Goal: Task Accomplishment & Management: Manage account settings

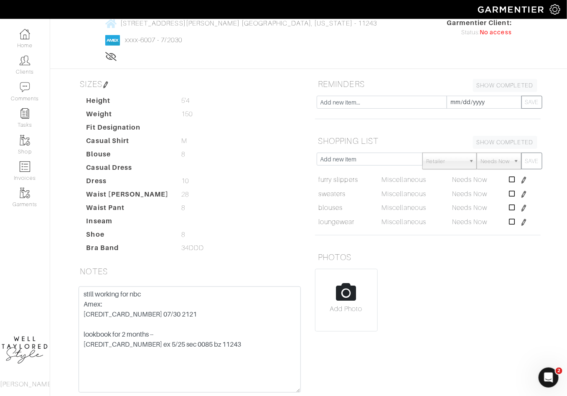
scroll to position [91, 0]
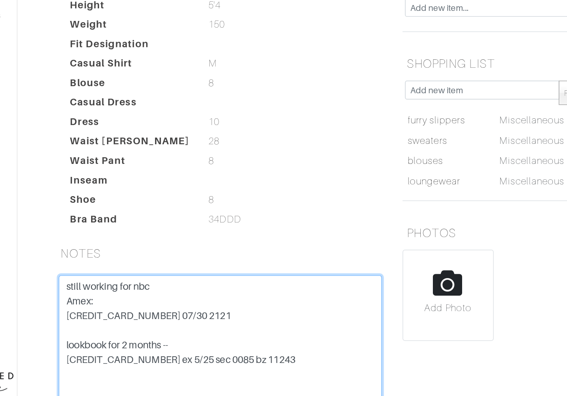
drag, startPoint x: 130, startPoint y: 265, endPoint x: 144, endPoint y: 265, distance: 14.2
click at [144, 277] on textarea "still working for nbc Amex: 373968055435009 01/29 4513 lookbook for 2 months --…" at bounding box center [190, 330] width 222 height 106
drag, startPoint x: 145, startPoint y: 264, endPoint x: 163, endPoint y: 264, distance: 18.4
click at [163, 277] on textarea "still working for nbc Amex: 373968055435009 01/29 4513 lookbook for 2 months --…" at bounding box center [190, 330] width 222 height 106
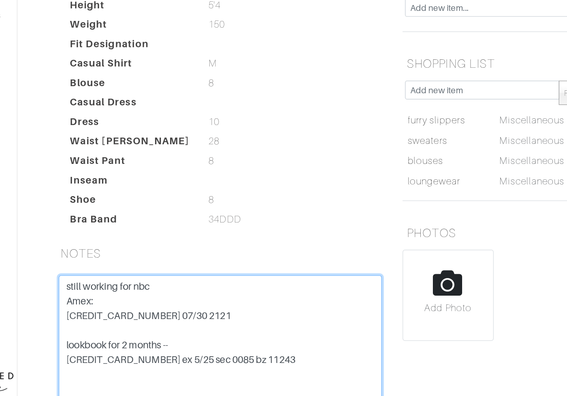
click at [163, 277] on textarea "still working for nbc Amex: 373968055435009 01/29 4513 lookbook for 2 months --…" at bounding box center [190, 330] width 222 height 106
drag, startPoint x: 163, startPoint y: 264, endPoint x: 155, endPoint y: 265, distance: 8.0
click at [155, 277] on textarea "still working for nbc Amex: 373968055435009 01/29 4513 lookbook for 2 months --…" at bounding box center [190, 330] width 222 height 106
click at [163, 277] on textarea "still working for nbc Amex: 373968055435009 01/29 4513 lookbook for 2 months --…" at bounding box center [190, 330] width 222 height 106
drag, startPoint x: 84, startPoint y: 265, endPoint x: 77, endPoint y: 264, distance: 7.6
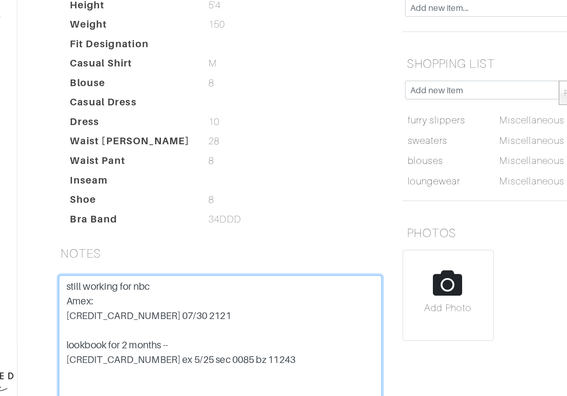
click at [77, 277] on div "still working for nbc Amex: 373968055435009 01/29 4513 lookbook for 2 months --…" at bounding box center [189, 340] width 235 height 126
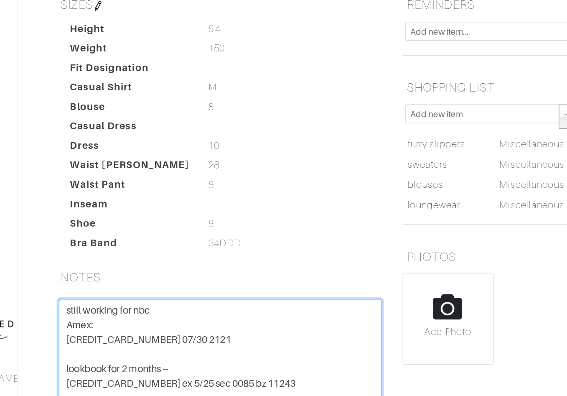
scroll to position [108, 0]
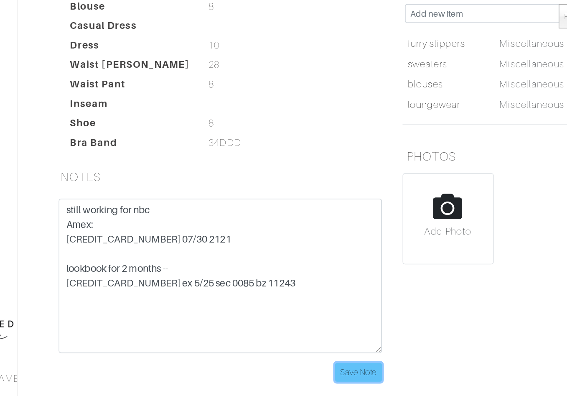
click at [281, 373] on input "Save Note" at bounding box center [285, 379] width 32 height 13
click at [287, 373] on input "Save Note" at bounding box center [285, 379] width 32 height 13
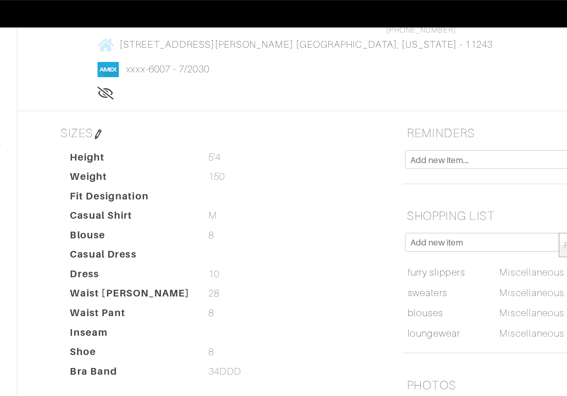
scroll to position [0, 0]
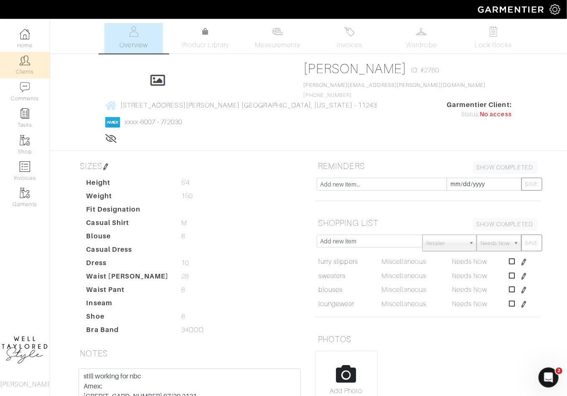
click at [13, 61] on link "Clients" at bounding box center [25, 65] width 50 height 26
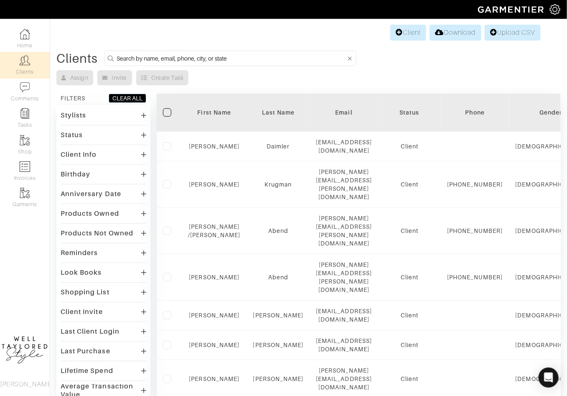
click at [177, 59] on input at bounding box center [231, 58] width 229 height 10
type input "Margaret Hanson"
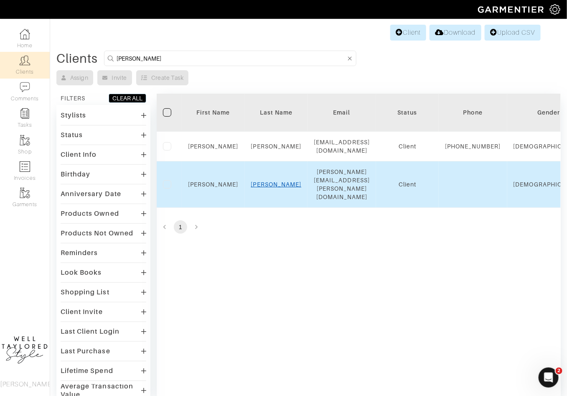
click at [271, 182] on link "Hanson" at bounding box center [276, 184] width 51 height 7
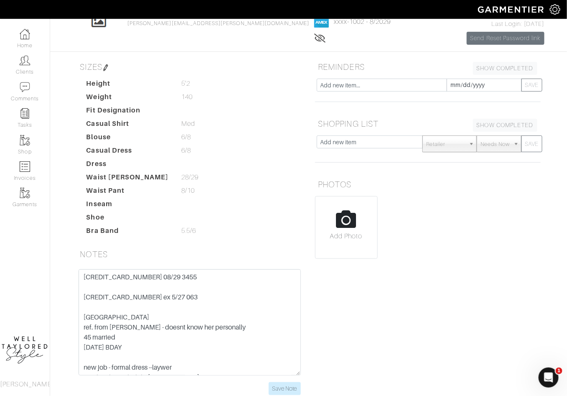
scroll to position [55, 0]
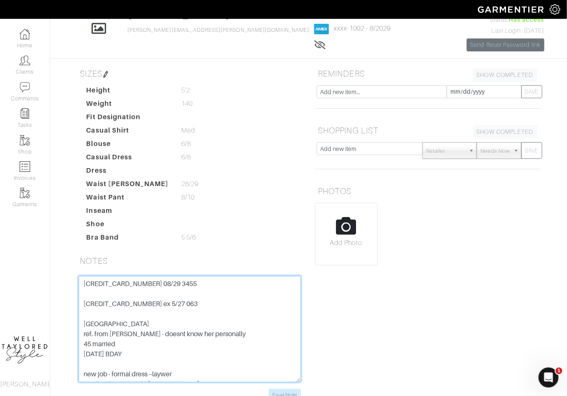
click at [84, 282] on textarea "3790 051758 01002 08/29 3455 5199 5500 0720 0904 ex 5/27 063 battery park city …" at bounding box center [190, 329] width 222 height 106
click at [94, 283] on textarea "3790 051758 01002 08/29 3455 5199 5500 0720 0904 ex 5/27 063 battery park city …" at bounding box center [190, 329] width 222 height 106
paste textarea "3790 051758 01002"
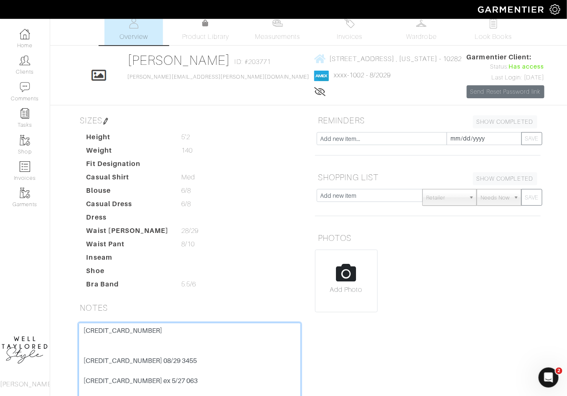
scroll to position [9, 0]
click at [116, 326] on textarea "3790 051758 01002 08/29 3455 5199 5500 0720 0904 ex 5/27 063 battery park city …" at bounding box center [190, 375] width 222 height 106
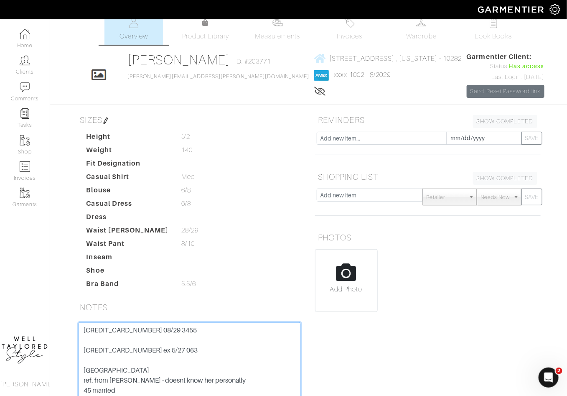
click at [84, 346] on textarea "3790 051758 01002 08/29 3455 5199 5500 0720 0904 ex 5/27 063 battery park city …" at bounding box center [190, 375] width 222 height 106
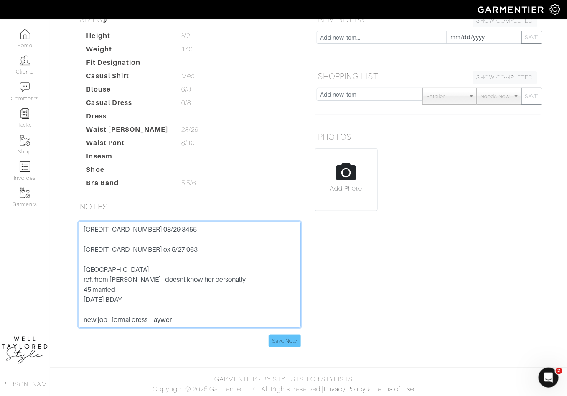
type textarea "3790 051758 01002 08/29 3455 5199 5500 0720 0904 ex 5/27 063 battery park city …"
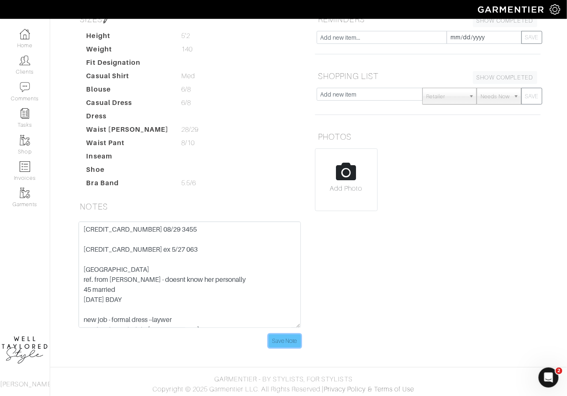
click at [295, 340] on input "Save Note" at bounding box center [285, 340] width 32 height 13
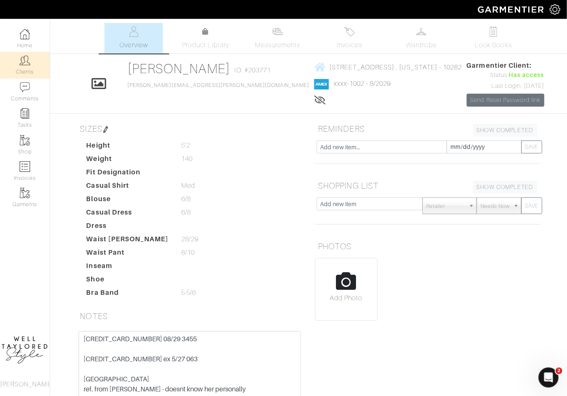
click at [19, 73] on link "Clients" at bounding box center [25, 65] width 50 height 26
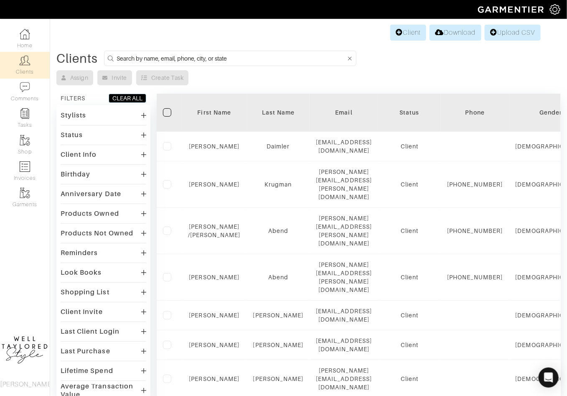
click at [206, 57] on input at bounding box center [231, 58] width 229 height 10
type input "david tisch"
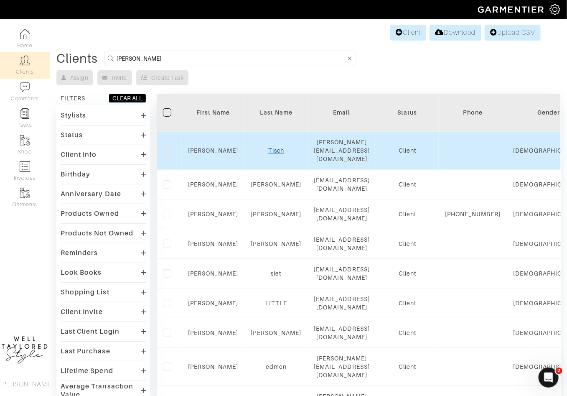
click at [274, 147] on link "Tisch" at bounding box center [276, 150] width 16 height 7
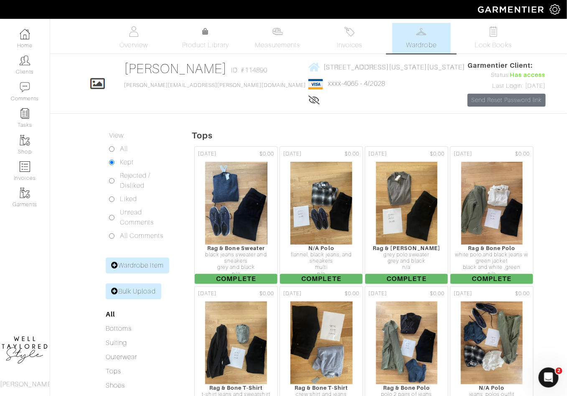
scroll to position [3676, 0]
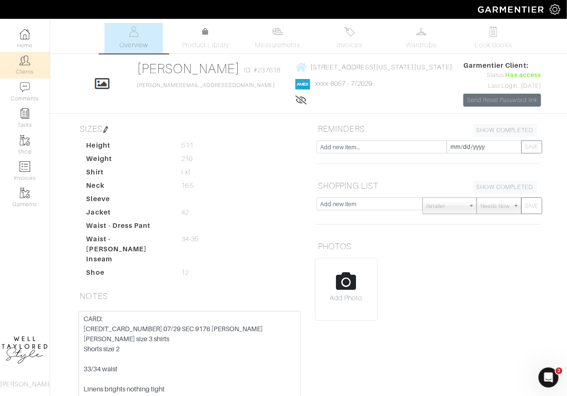
click at [29, 60] on img at bounding box center [25, 60] width 10 height 10
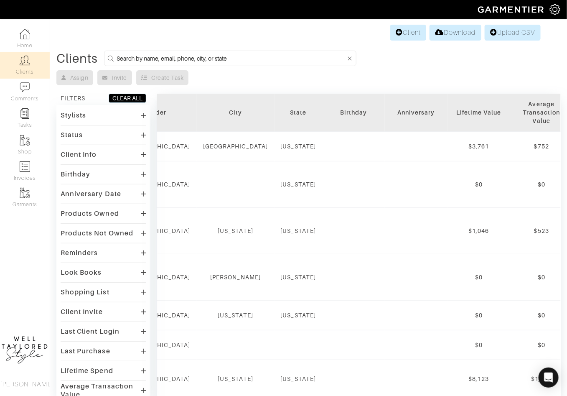
scroll to position [0, 518]
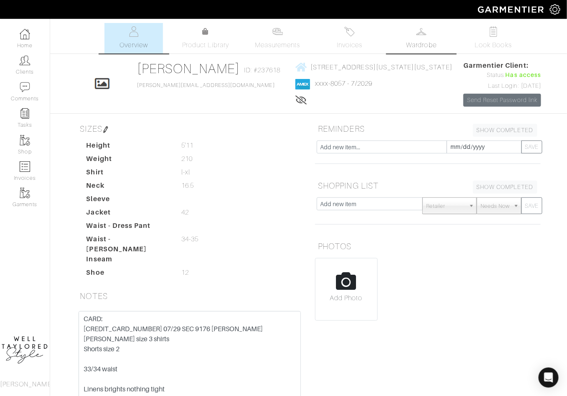
click at [427, 46] on span "Wardrobe" at bounding box center [421, 45] width 30 height 10
